Goal: Information Seeking & Learning: Learn about a topic

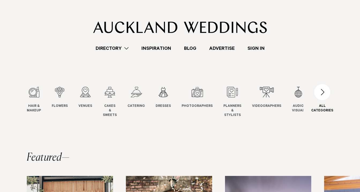
click at [322, 94] on div "button" at bounding box center [323, 92] width 16 height 16
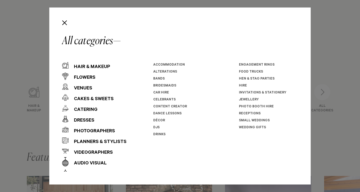
click at [306, 69] on div "All categories Hair & Makeup Flowers Venues Cakes & Sweets" at bounding box center [180, 96] width 262 height 177
click at [65, 23] on button "Close" at bounding box center [64, 22] width 9 height 9
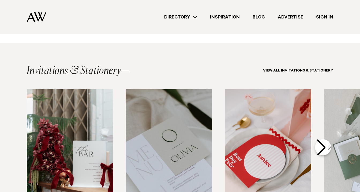
scroll to position [1062, 0]
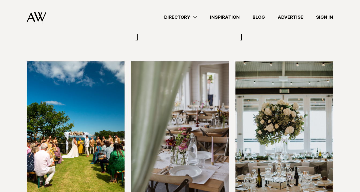
scroll to position [1933, 0]
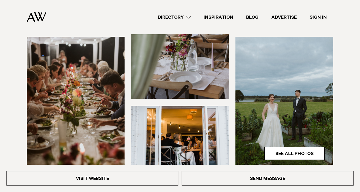
scroll to position [148, 0]
click at [289, 147] on link "See All Photos" at bounding box center [295, 153] width 60 height 13
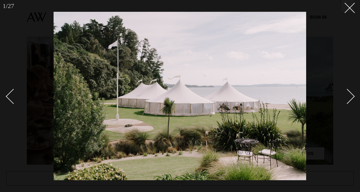
click at [343, 101] on link at bounding box center [344, 96] width 19 height 27
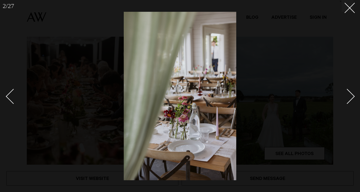
click at [343, 101] on link at bounding box center [344, 96] width 19 height 27
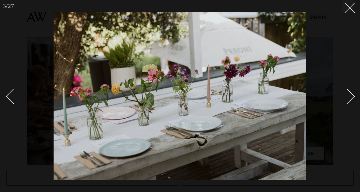
click at [343, 101] on link at bounding box center [344, 96] width 19 height 27
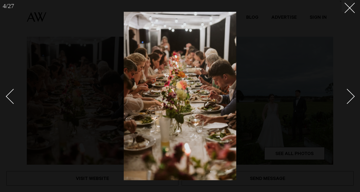
click at [343, 101] on link at bounding box center [344, 96] width 19 height 27
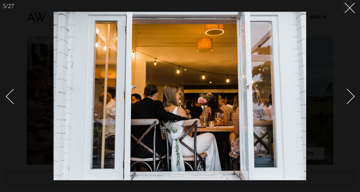
click at [343, 101] on link at bounding box center [344, 96] width 19 height 27
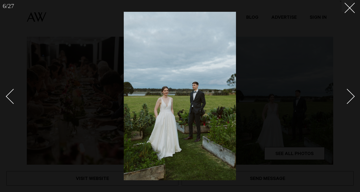
click at [343, 101] on link at bounding box center [344, 96] width 19 height 27
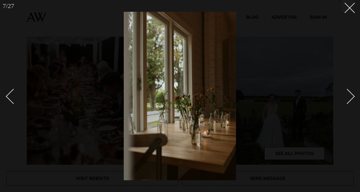
click at [343, 101] on link at bounding box center [344, 96] width 19 height 27
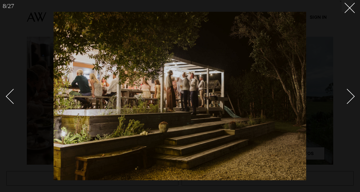
click at [343, 101] on link at bounding box center [344, 96] width 19 height 27
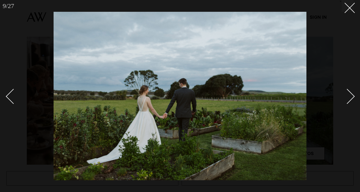
click at [343, 101] on link at bounding box center [344, 96] width 19 height 27
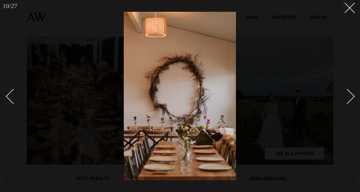
click at [343, 101] on link at bounding box center [344, 96] width 19 height 27
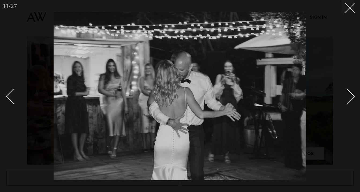
click at [343, 101] on link at bounding box center [344, 96] width 19 height 27
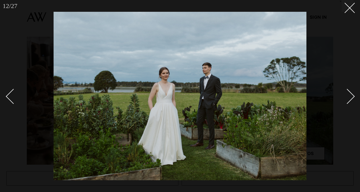
click at [343, 101] on link at bounding box center [344, 96] width 19 height 27
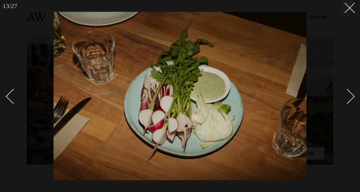
click at [343, 101] on link at bounding box center [344, 96] width 19 height 27
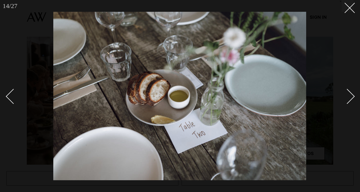
click at [343, 101] on link at bounding box center [344, 96] width 19 height 27
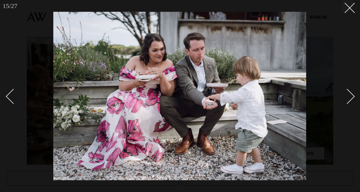
click at [343, 101] on link at bounding box center [344, 96] width 19 height 27
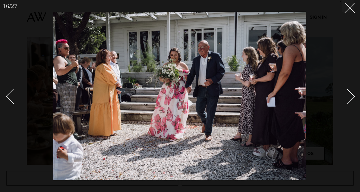
click at [343, 101] on link at bounding box center [344, 96] width 19 height 27
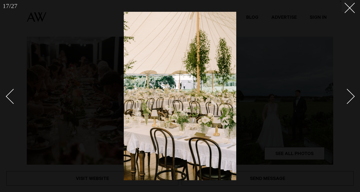
click at [342, 99] on link at bounding box center [344, 96] width 19 height 27
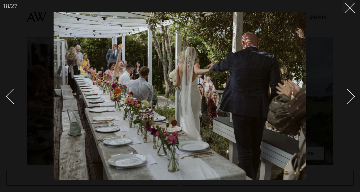
click at [342, 99] on link at bounding box center [344, 96] width 19 height 27
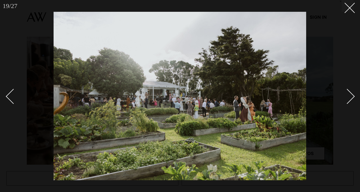
click at [342, 99] on link at bounding box center [344, 96] width 19 height 27
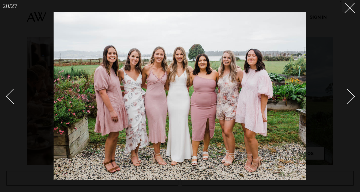
click at [342, 99] on link at bounding box center [344, 96] width 19 height 27
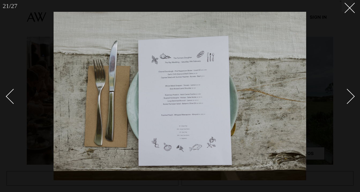
click at [342, 99] on link at bounding box center [344, 96] width 19 height 27
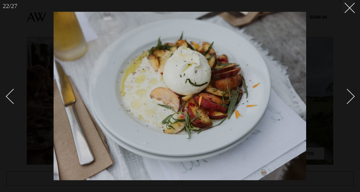
click at [342, 99] on link at bounding box center [344, 96] width 19 height 27
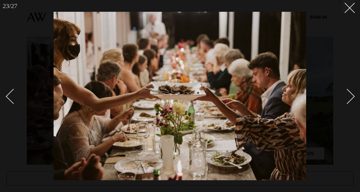
click at [342, 99] on link at bounding box center [344, 96] width 19 height 27
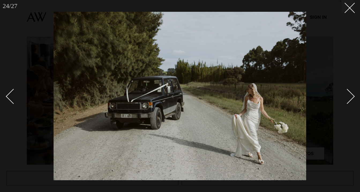
click at [342, 99] on link at bounding box center [344, 96] width 19 height 27
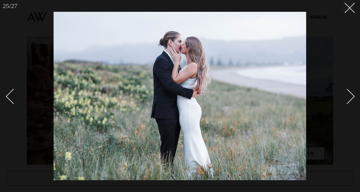
click at [342, 99] on link at bounding box center [344, 96] width 19 height 27
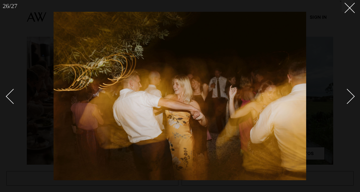
click at [342, 99] on link at bounding box center [344, 96] width 19 height 27
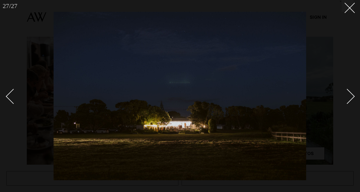
click at [342, 99] on link at bounding box center [344, 96] width 19 height 27
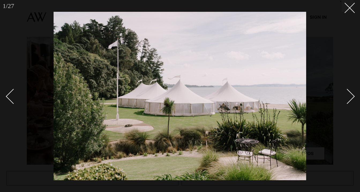
click at [342, 99] on link at bounding box center [344, 96] width 19 height 27
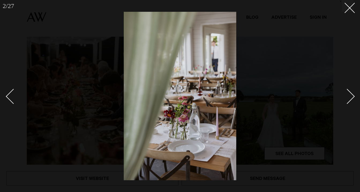
click at [342, 99] on link at bounding box center [344, 96] width 19 height 27
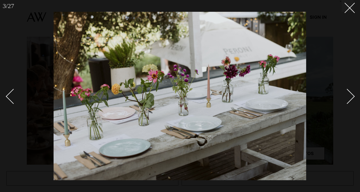
click at [352, 13] on div at bounding box center [180, 96] width 360 height 192
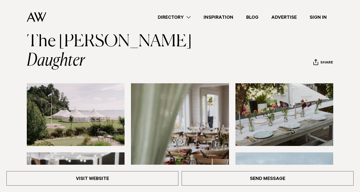
scroll to position [13, 0]
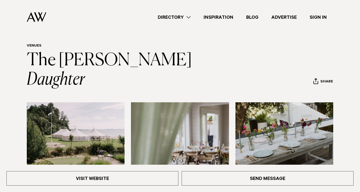
click at [251, 108] on img at bounding box center [285, 133] width 98 height 63
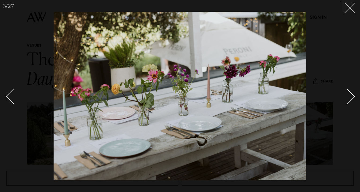
click at [349, 8] on icon at bounding box center [348, 6] width 6 height 6
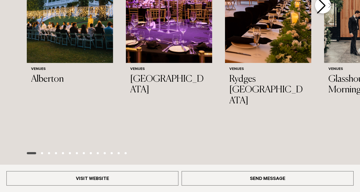
scroll to position [896, 0]
